Goal: Task Accomplishment & Management: Use online tool/utility

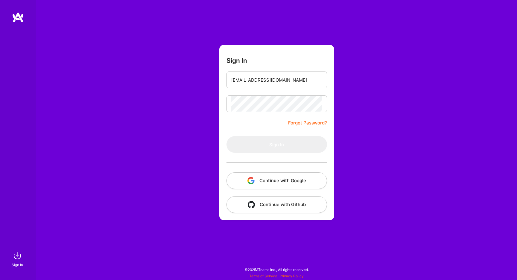
type input "[EMAIL_ADDRESS][DOMAIN_NAME]"
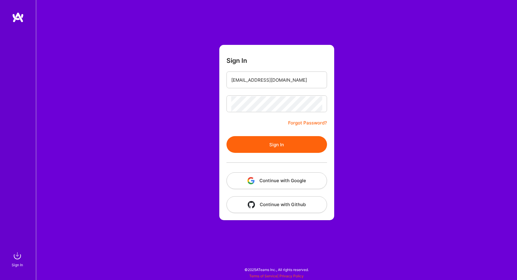
click at [271, 149] on button "Sign In" at bounding box center [276, 144] width 100 height 17
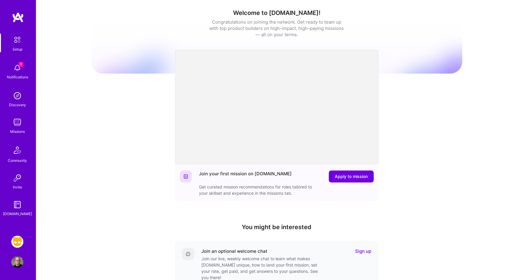
click at [16, 240] on img at bounding box center [17, 242] width 12 height 12
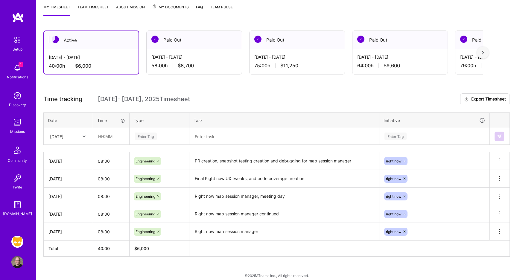
scroll to position [74, 0]
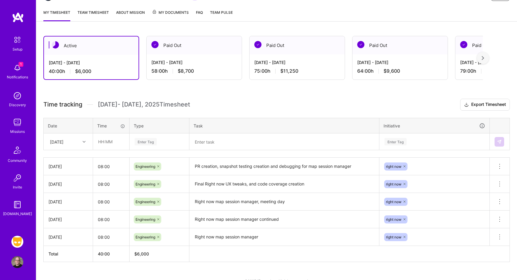
click at [85, 143] on icon at bounding box center [84, 141] width 3 height 3
click at [93, 115] on div "Time tracking [DATE] - [DATE] Timesheet Export Timesheet Date Time Type Task In…" at bounding box center [276, 180] width 466 height 163
click at [80, 144] on div at bounding box center [84, 142] width 9 height 8
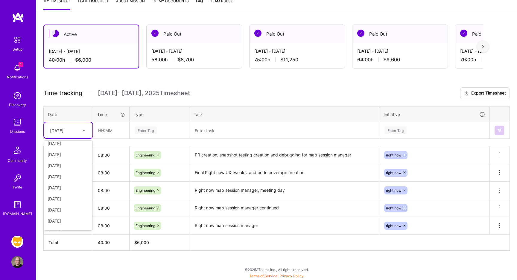
scroll to position [57, 0]
click at [61, 201] on div "[DATE]" at bounding box center [68, 201] width 48 height 11
click at [108, 130] on input "text" at bounding box center [111, 130] width 36 height 16
type input "08:00"
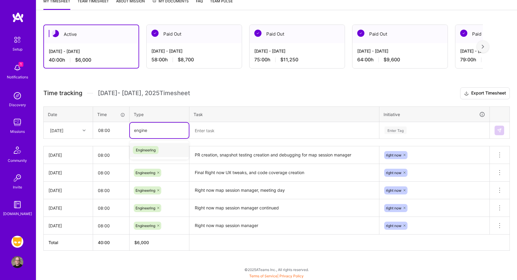
type input "engine"
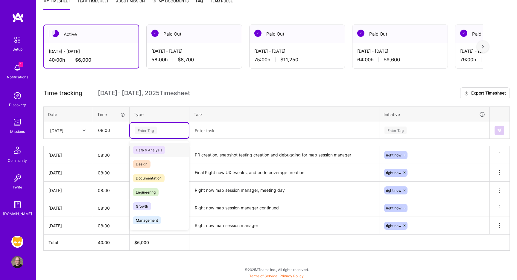
click at [142, 131] on div "Enter Tag" at bounding box center [146, 130] width 22 height 9
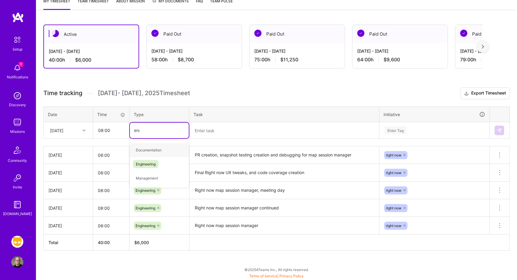
type input "engin"
click at [147, 151] on span "Engineering" at bounding box center [146, 150] width 26 height 8
click at [207, 130] on textarea at bounding box center [284, 131] width 188 height 16
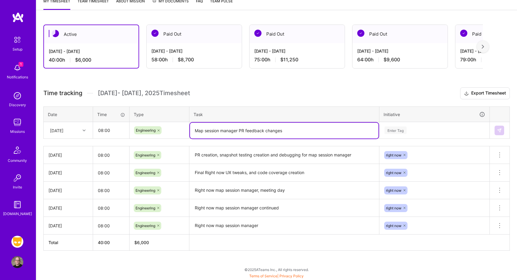
type textarea "Map session manager PR feedback changes"
click at [390, 130] on div "Enter Tag" at bounding box center [395, 130] width 22 height 9
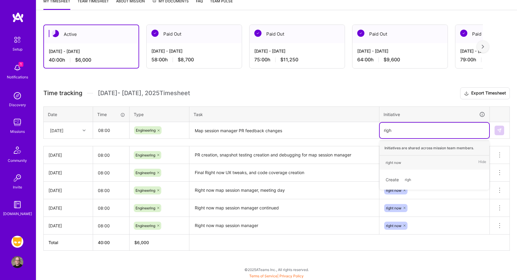
type input "right"
click at [393, 161] on div "right now" at bounding box center [393, 162] width 16 height 6
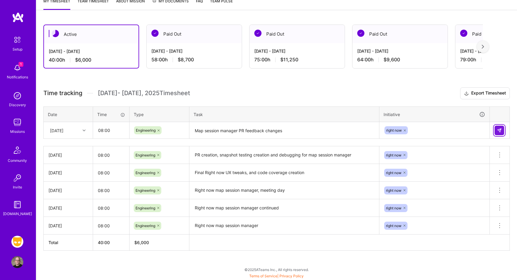
click at [499, 129] on img at bounding box center [499, 130] width 5 height 5
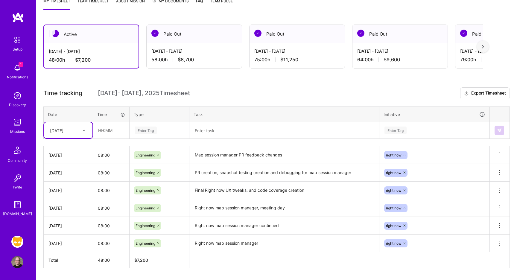
click at [85, 128] on div at bounding box center [84, 130] width 9 height 8
click at [66, 200] on div "[DATE]" at bounding box center [68, 201] width 48 height 11
click at [106, 135] on input "text" at bounding box center [111, 130] width 36 height 16
type input "08:00"
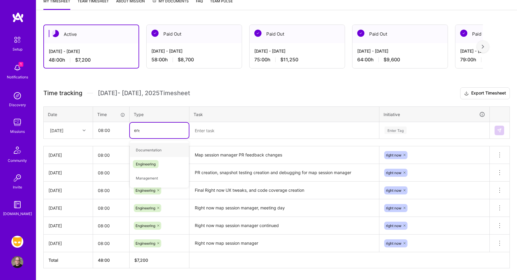
type input "engin"
click at [153, 149] on span "Engineering" at bounding box center [146, 150] width 26 height 8
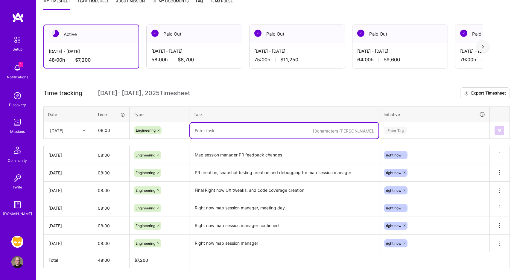
click at [205, 132] on textarea at bounding box center [284, 131] width 188 height 16
type textarea "Meetings, Snapshot test debugging for session manager"
click at [395, 131] on div "Enter Tag" at bounding box center [395, 130] width 22 height 9
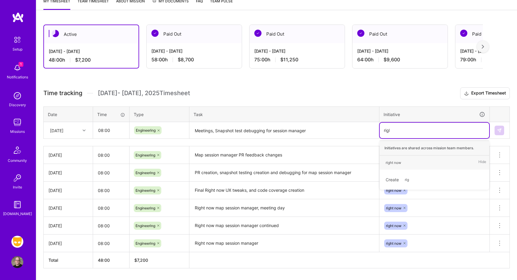
type input "right"
click at [396, 159] on div "right now" at bounding box center [393, 162] width 16 height 6
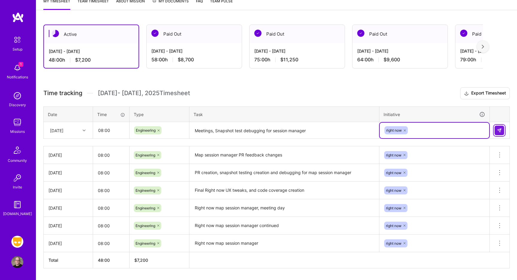
click at [500, 129] on img at bounding box center [499, 130] width 5 height 5
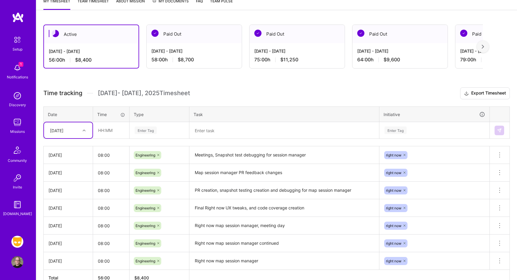
click at [85, 131] on icon at bounding box center [84, 130] width 3 height 3
click at [66, 201] on div "[DATE]" at bounding box center [68, 202] width 48 height 11
click at [115, 133] on input "text" at bounding box center [111, 130] width 36 height 16
type input "08:00"
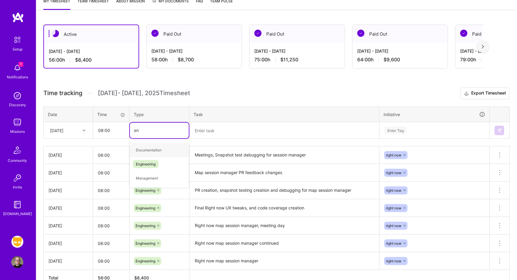
type input "eng"
click at [143, 147] on span "Engineering" at bounding box center [146, 150] width 26 height 8
click at [200, 129] on textarea at bounding box center [284, 131] width 188 height 16
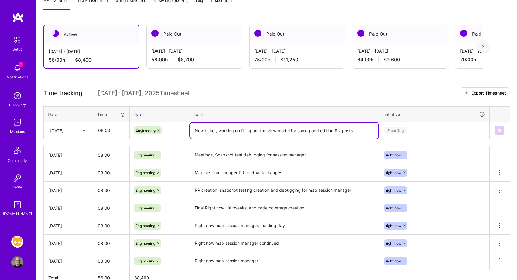
type textarea "New ticket, working on filling out the view model for saving and editing RN pos…"
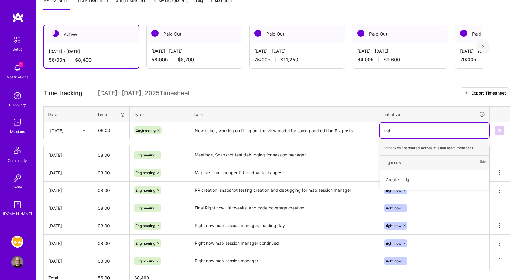
type input "right"
click at [395, 166] on span "right now" at bounding box center [393, 162] width 22 height 8
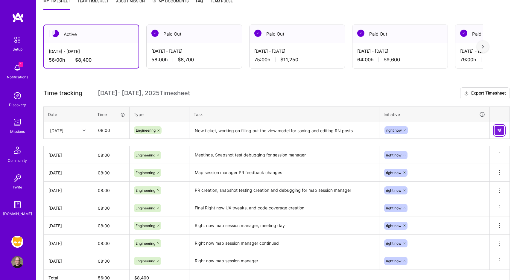
click at [499, 128] on img at bounding box center [499, 130] width 5 height 5
